Goal: Task Accomplishment & Management: Manage account settings

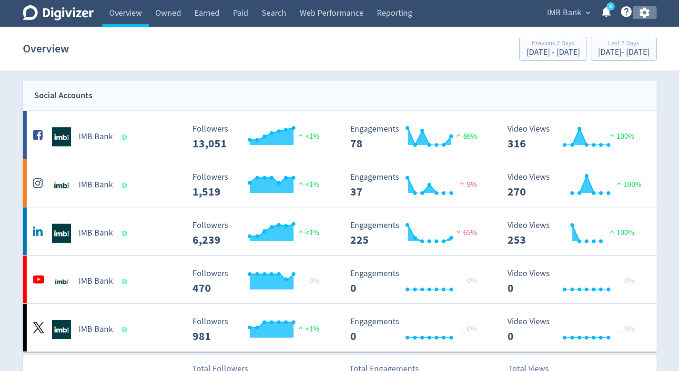
click at [643, 12] on icon "button" at bounding box center [644, 12] width 13 height 13
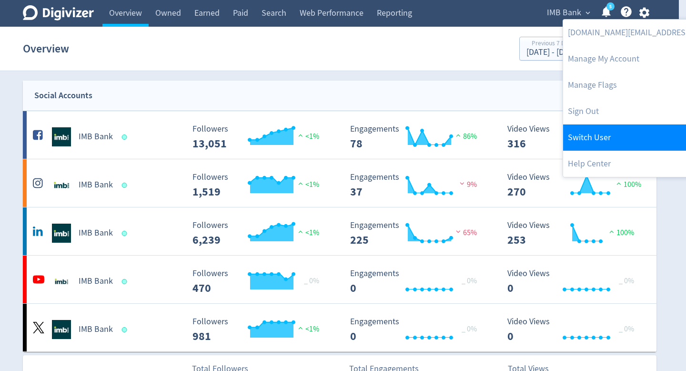
click at [624, 133] on link "Switch User" at bounding box center [660, 137] width 194 height 26
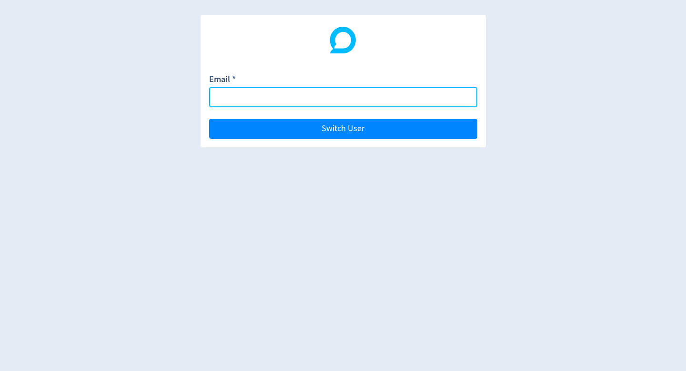
click at [437, 101] on input "Email *" at bounding box center [343, 97] width 268 height 20
type input "[PERSON_NAME][EMAIL_ADDRESS][PERSON_NAME][DOMAIN_NAME]"
click at [209, 119] on button "Switch User" at bounding box center [343, 129] width 268 height 20
